Goal: Task Accomplishment & Management: Complete application form

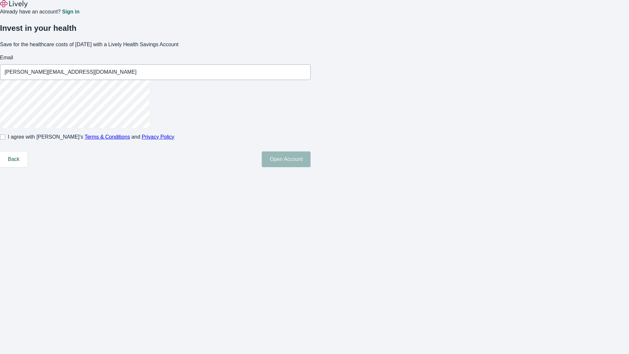
click at [5, 140] on input "I agree with Lively’s Terms & Conditions and Privacy Policy" at bounding box center [2, 136] width 5 height 5
checkbox input "true"
click at [311, 167] on button "Open Account" at bounding box center [286, 159] width 49 height 16
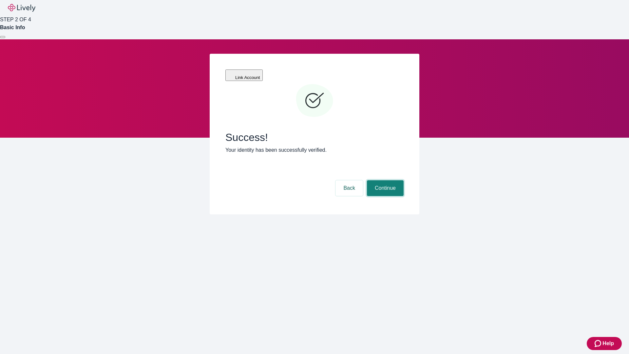
click at [385, 180] on button "Continue" at bounding box center [385, 188] width 37 height 16
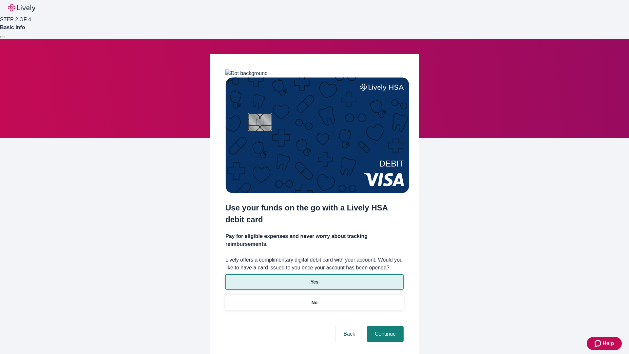
click at [314, 279] on p "Yes" at bounding box center [315, 282] width 8 height 7
click at [385, 326] on button "Continue" at bounding box center [385, 334] width 37 height 16
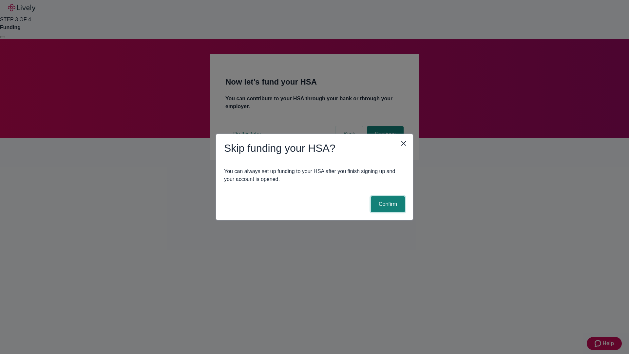
click at [387, 204] on button "Confirm" at bounding box center [388, 204] width 34 height 16
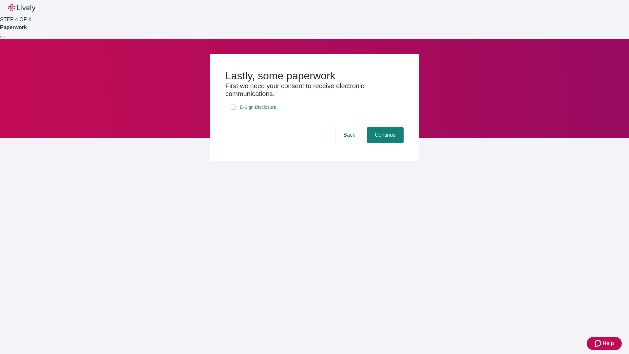
click at [233, 110] on input "E-Sign Disclosure" at bounding box center [233, 107] width 5 height 5
checkbox input "true"
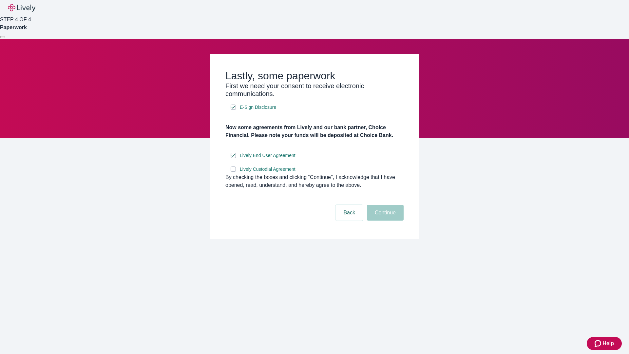
click at [233, 172] on input "Lively Custodial Agreement" at bounding box center [233, 169] width 5 height 5
checkbox input "true"
click at [385, 221] on button "Continue" at bounding box center [385, 213] width 37 height 16
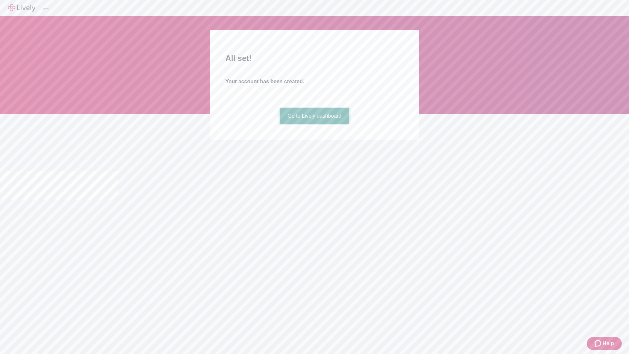
click at [314, 124] on link "Go to Lively dashboard" at bounding box center [315, 116] width 70 height 16
